Goal: Task Accomplishment & Management: Complete application form

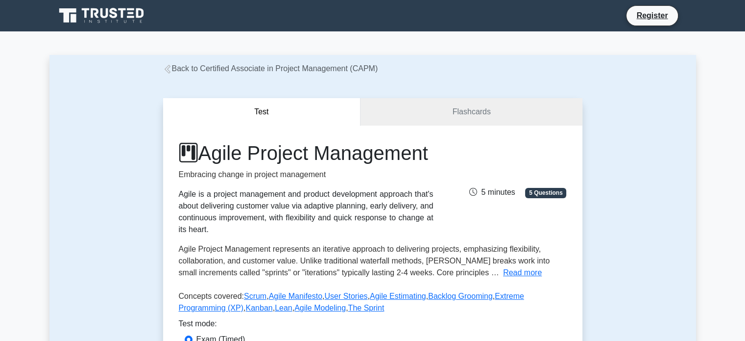
click at [170, 68] on icon at bounding box center [167, 69] width 9 height 9
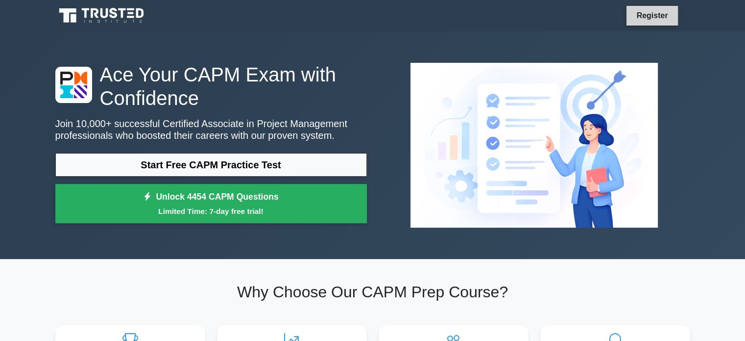
click at [658, 20] on link "Register" at bounding box center [652, 15] width 43 height 12
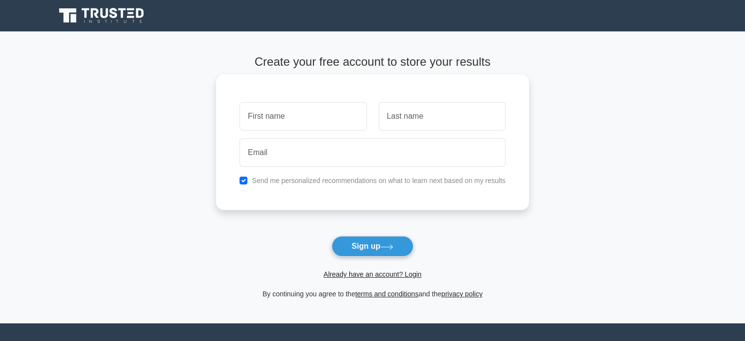
click at [307, 122] on input "text" at bounding box center [303, 116] width 127 height 28
type input "[PERSON_NAME]"
click at [408, 115] on input "text" at bounding box center [442, 116] width 127 height 28
type input "santa"
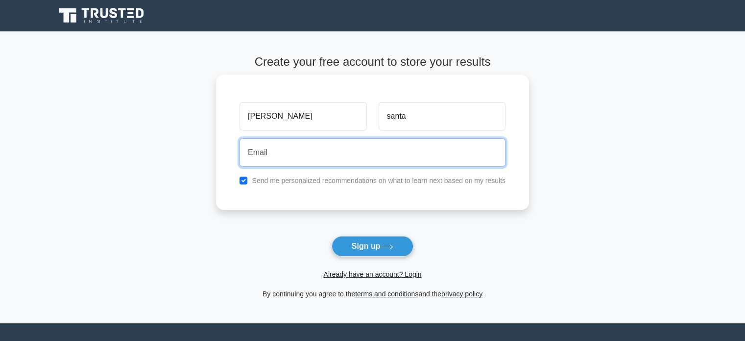
click at [308, 147] on input "email" at bounding box center [373, 152] width 266 height 28
type input "[EMAIL_ADDRESS][DOMAIN_NAME]"
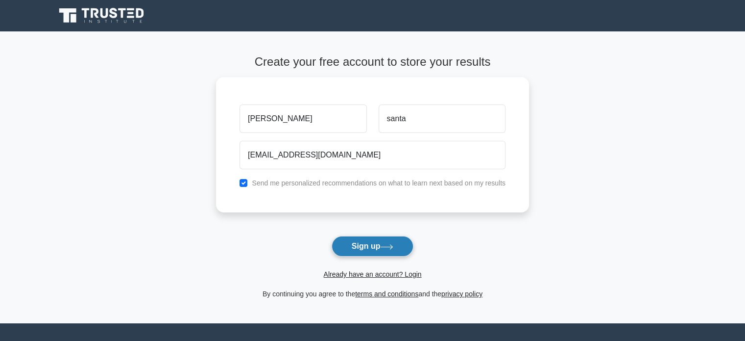
click at [368, 247] on button "Sign up" at bounding box center [373, 246] width 82 height 21
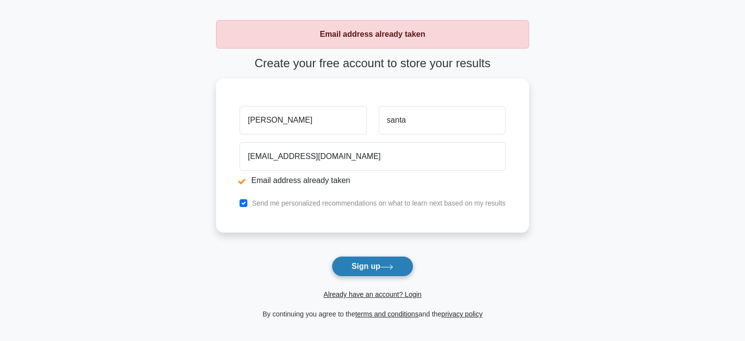
scroll to position [145, 0]
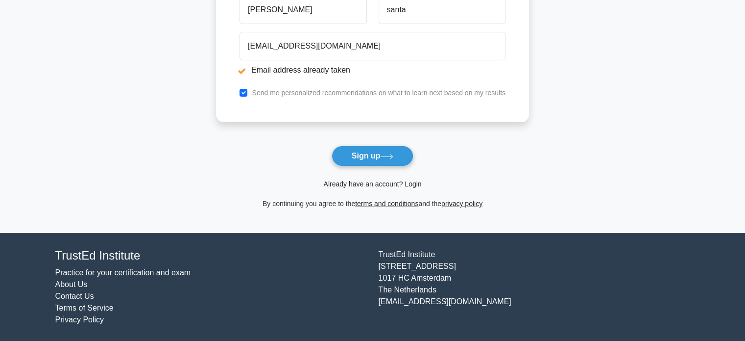
click at [413, 185] on link "Already have an account? Login" at bounding box center [372, 184] width 98 height 8
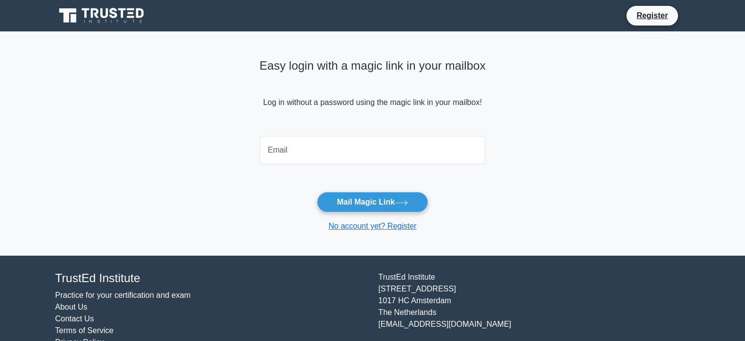
click at [293, 148] on input "email" at bounding box center [373, 150] width 226 height 28
type input "[EMAIL_ADDRESS][DOMAIN_NAME]"
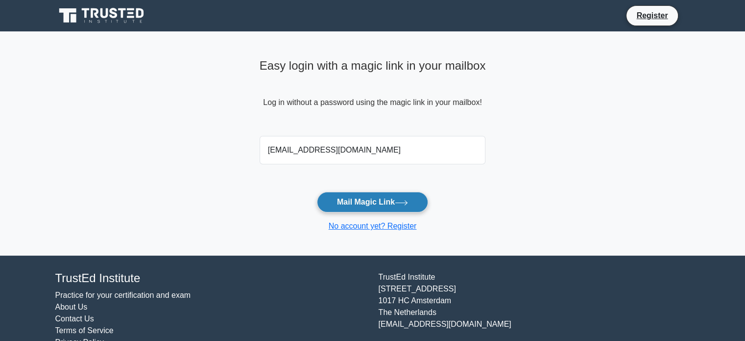
click at [368, 200] on button "Mail Magic Link" at bounding box center [372, 202] width 111 height 21
